Goal: Task Accomplishment & Management: Complete application form

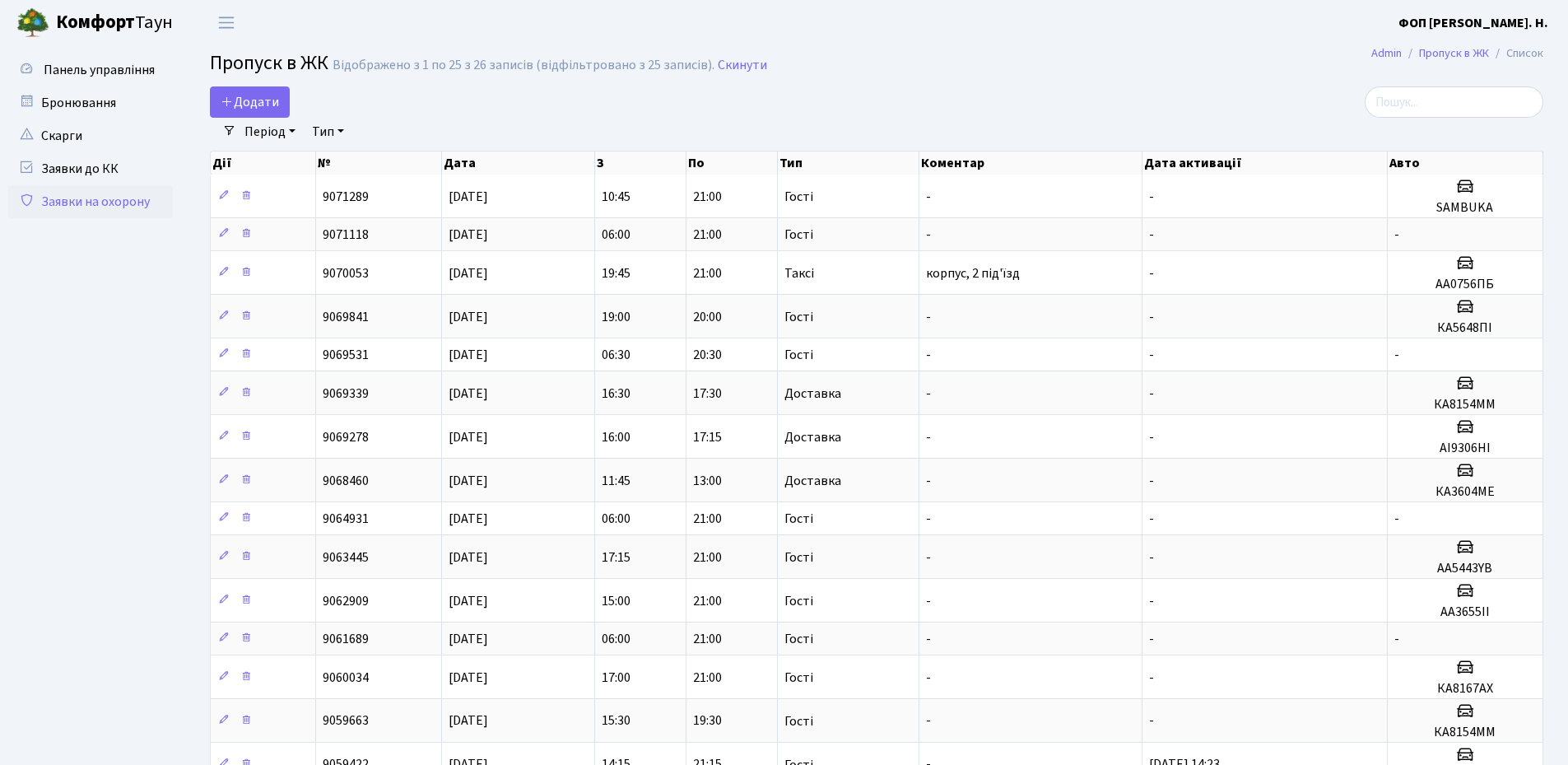
select select "25"
click at [1426, 93] on input "search" at bounding box center [1453, 102] width 178 height 31
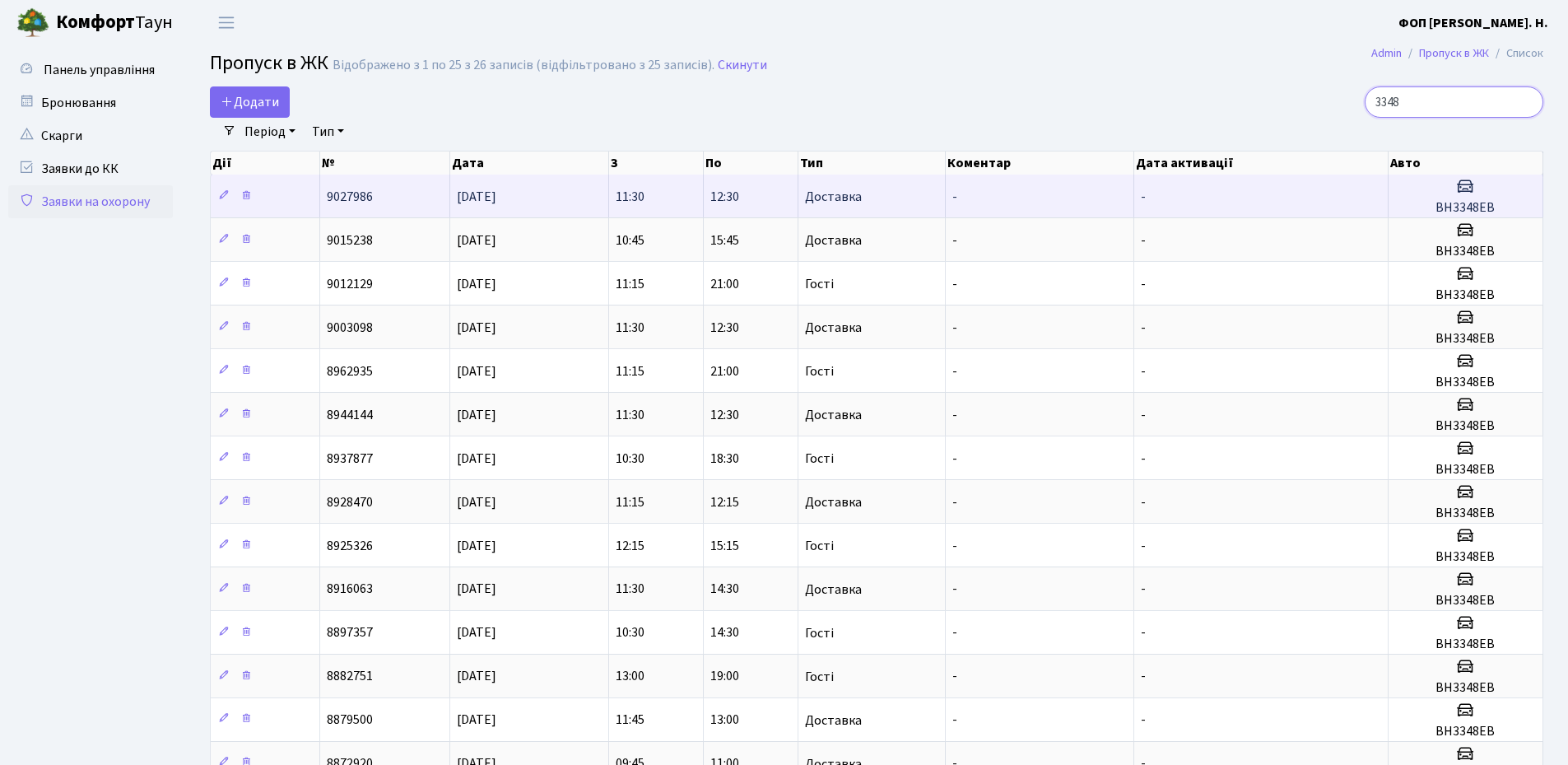
type input "3348"
drag, startPoint x: 1505, startPoint y: 207, endPoint x: 1436, endPoint y: 205, distance: 69.0
click at [1436, 205] on h5 "ВН3348ЕВ" at bounding box center [1465, 207] width 141 height 16
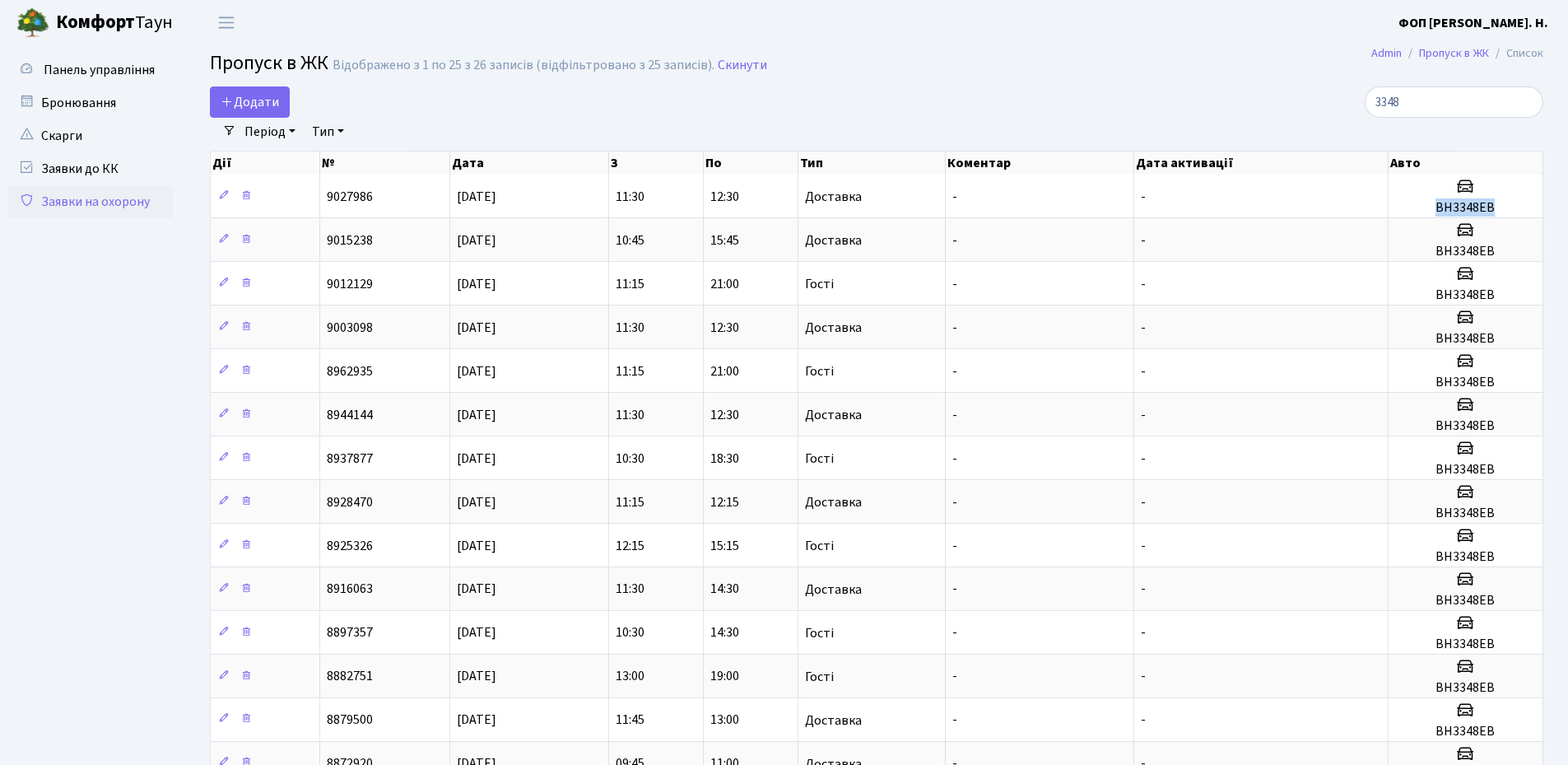
copy h5 "ВН3348ЕВ"
click at [1525, 101] on input "3348" at bounding box center [1453, 102] width 178 height 31
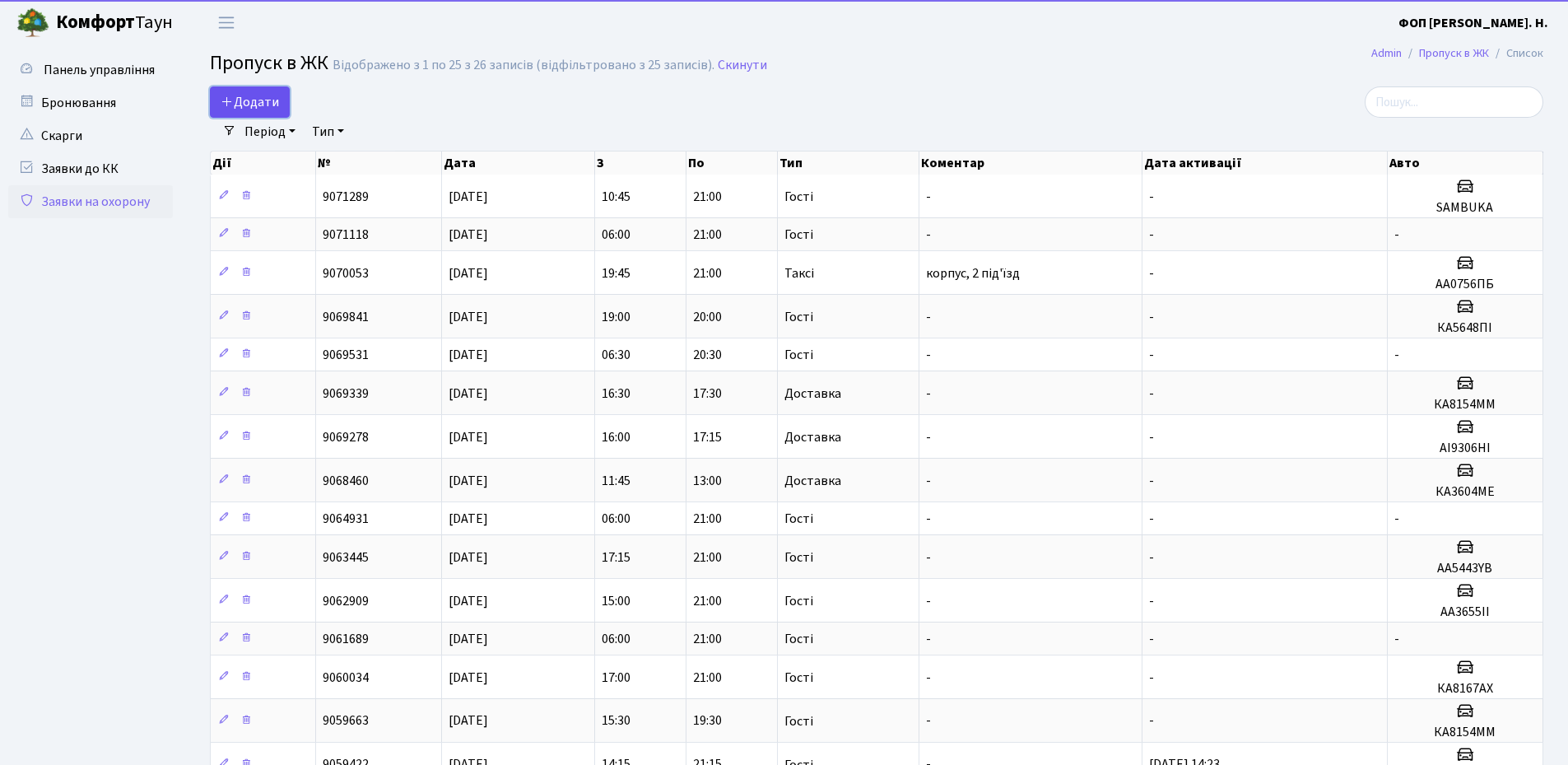
click at [247, 101] on span "Додати" at bounding box center [250, 103] width 58 height 19
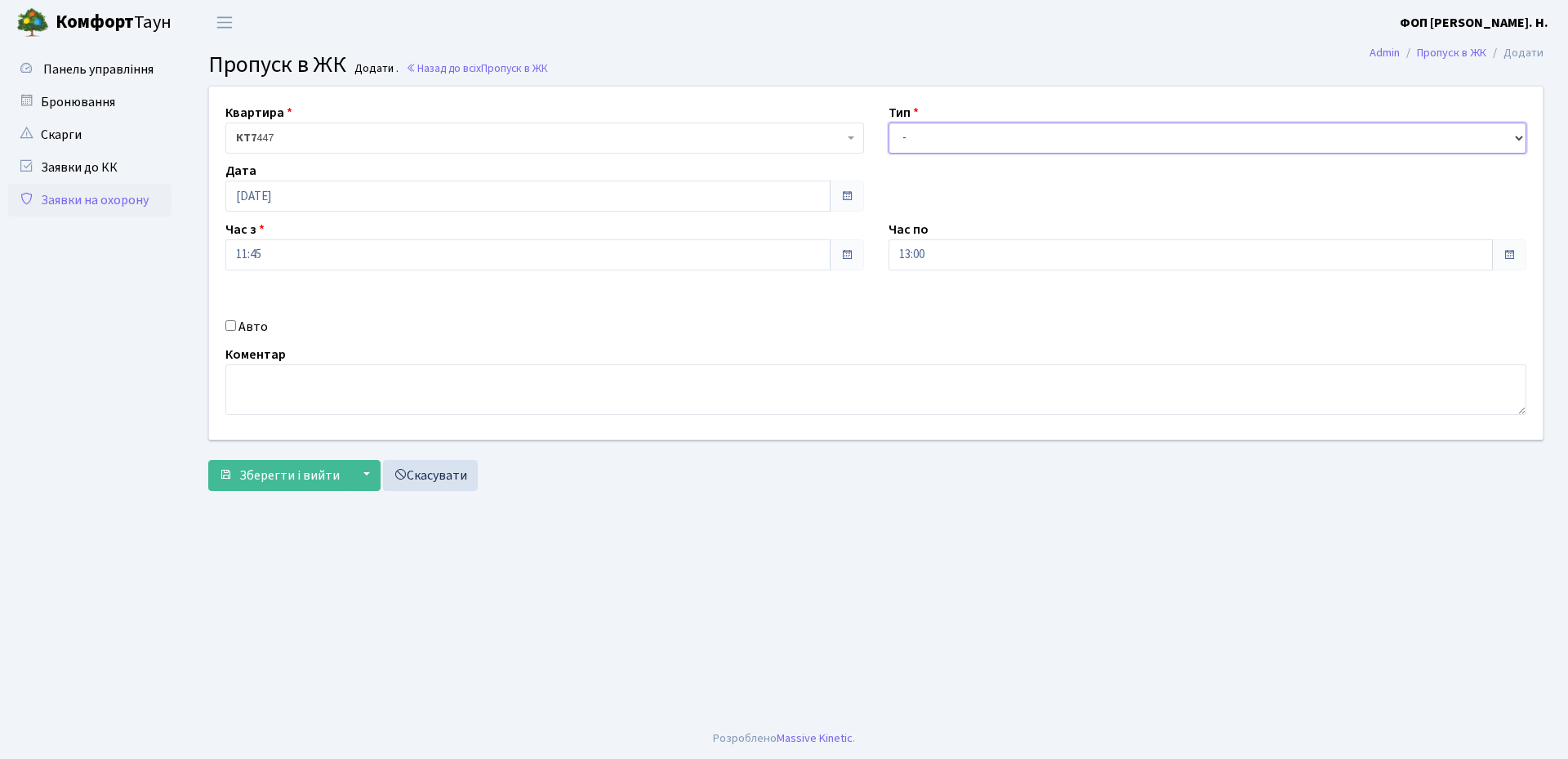
click at [950, 140] on select "- Доставка Таксі Гості Сервіс" at bounding box center [1207, 139] width 639 height 31
select select "3"
click at [888, 123] on select "- Доставка Таксі Гості Сервіс" at bounding box center [1207, 139] width 639 height 31
click at [935, 262] on input "13:00" at bounding box center [1191, 255] width 606 height 31
click at [925, 305] on icon at bounding box center [933, 311] width 44 height 44
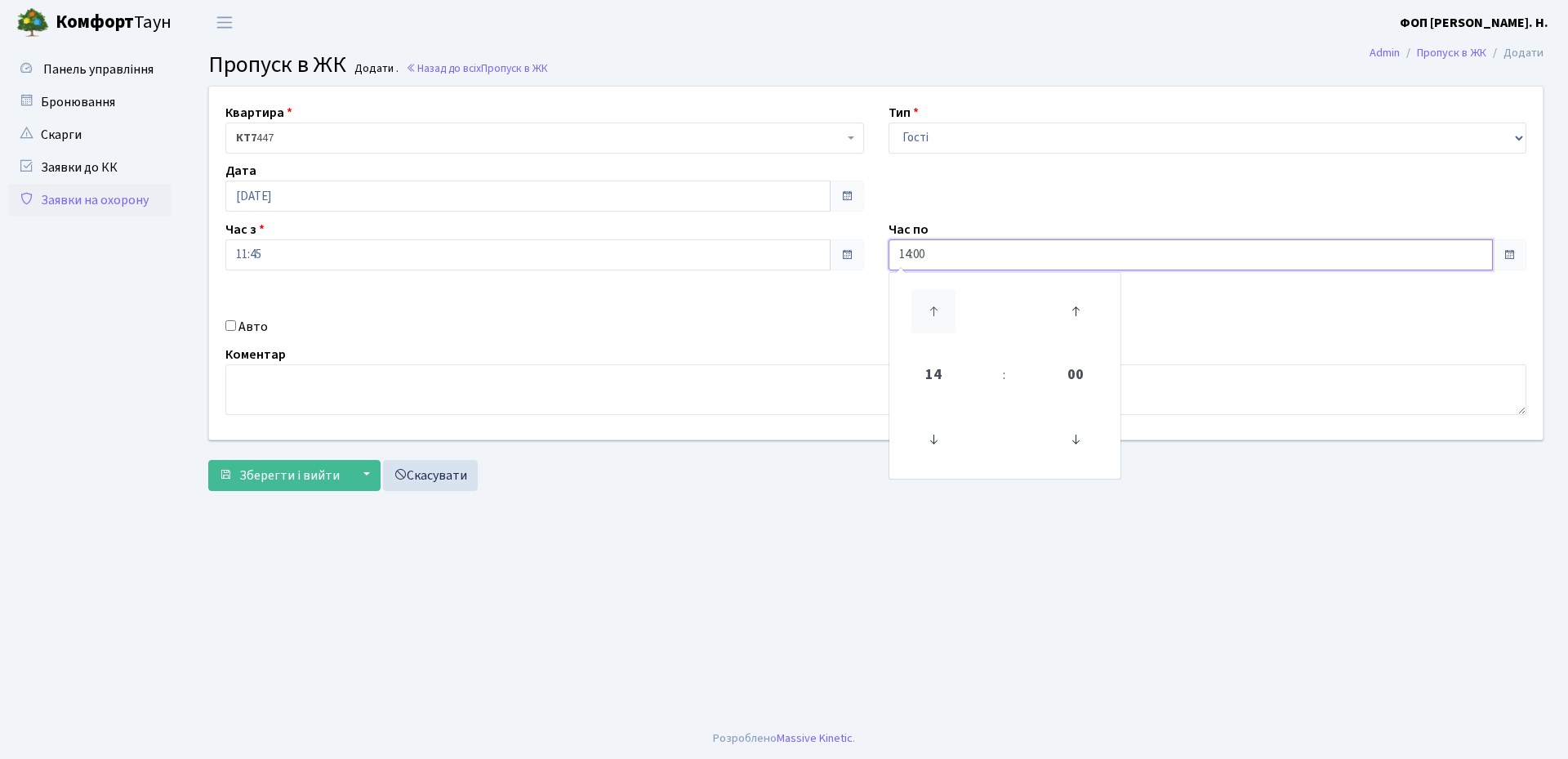
click at [925, 305] on icon at bounding box center [933, 311] width 44 height 44
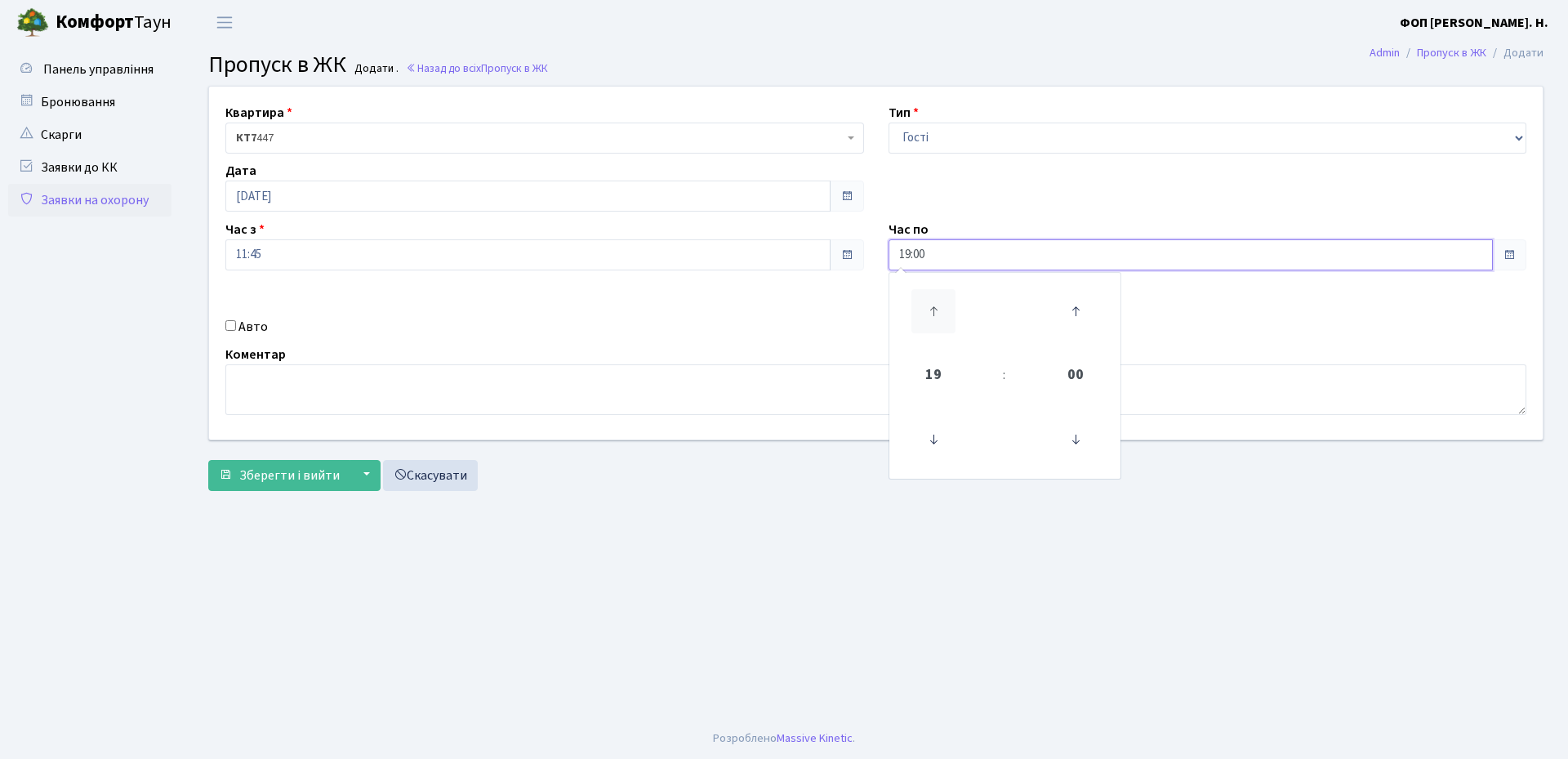
click at [925, 305] on icon at bounding box center [933, 311] width 44 height 44
type input "21:00"
click at [242, 329] on label "Авто" at bounding box center [253, 326] width 29 height 19
click at [236, 329] on input "Авто" at bounding box center [231, 326] width 11 height 11
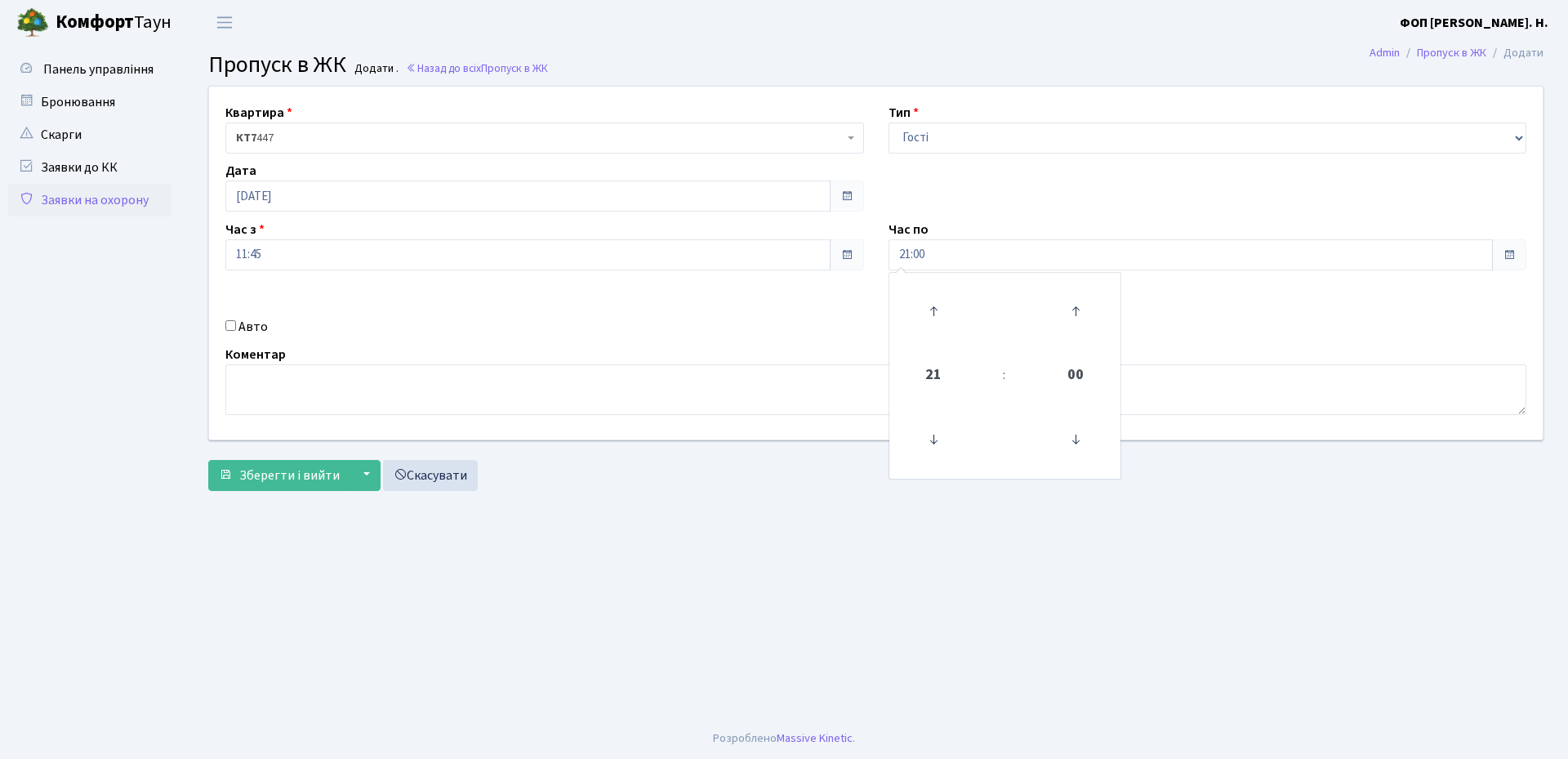
checkbox input "true"
paste input "ВН3348ЕВ"
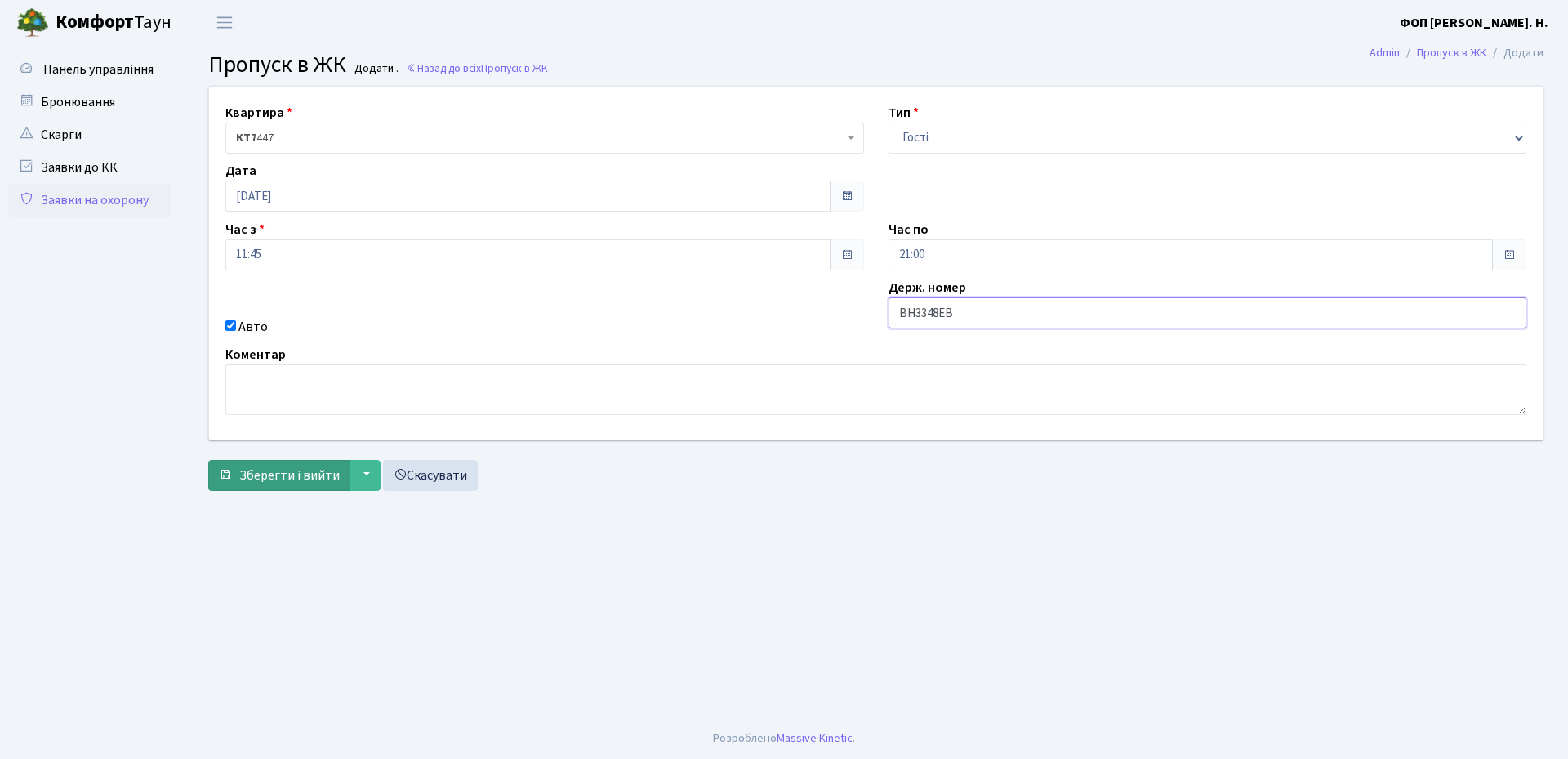
type input "ВН3348ЕВ"
click at [269, 482] on span "Зберегти і вийти" at bounding box center [289, 475] width 100 height 18
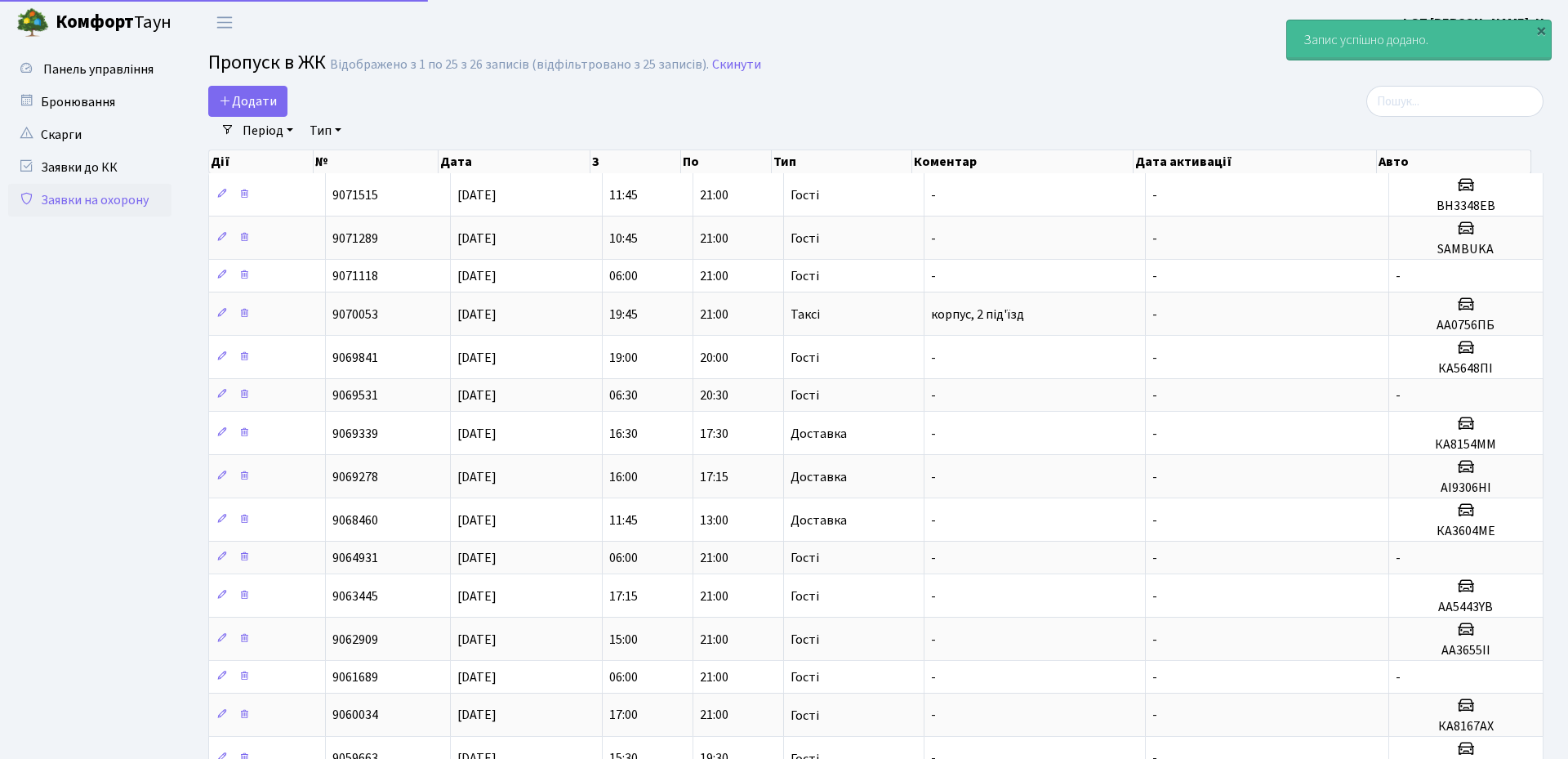
select select "25"
